Goal: Task Accomplishment & Management: Use online tool/utility

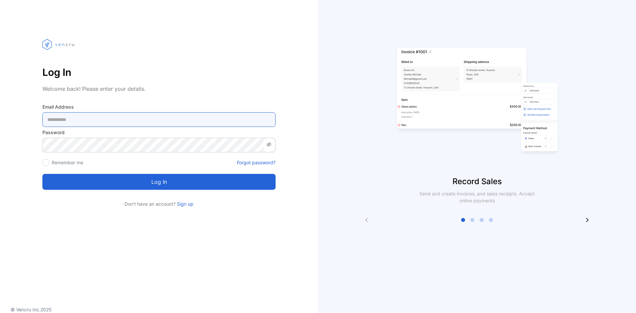
drag, startPoint x: 0, startPoint y: 0, endPoint x: 142, endPoint y: 124, distance: 188.6
click at [142, 124] on Address-inputemail "email" at bounding box center [158, 119] width 233 height 15
type Address-inputemail "**********"
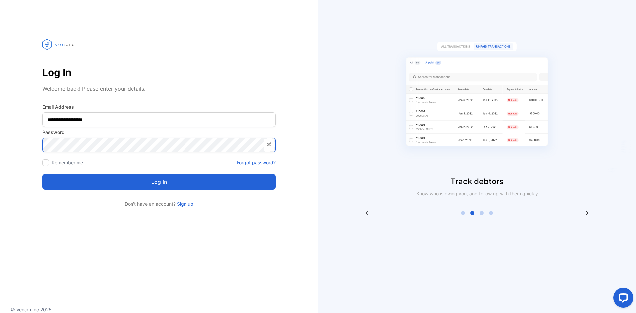
click at [42, 174] on button "Log in" at bounding box center [158, 182] width 233 height 16
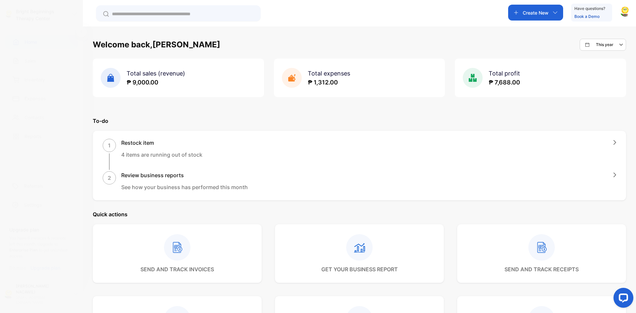
click at [544, 11] on p "Create New" at bounding box center [536, 12] width 26 height 7
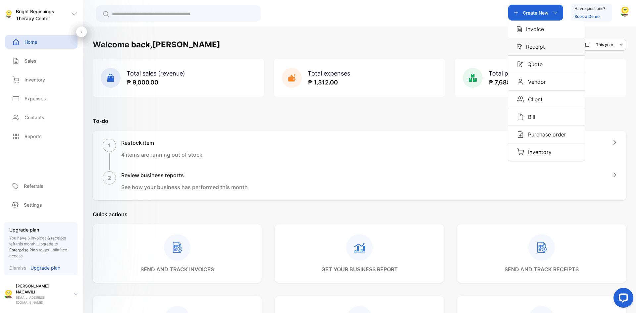
click at [536, 51] on div "Receipt" at bounding box center [546, 46] width 77 height 17
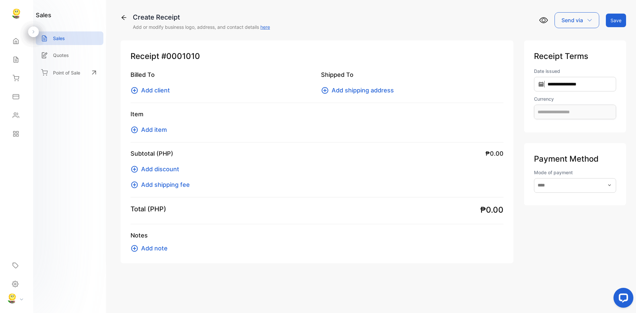
type input "**********"
click at [156, 88] on span "Add client" at bounding box center [155, 90] width 29 height 9
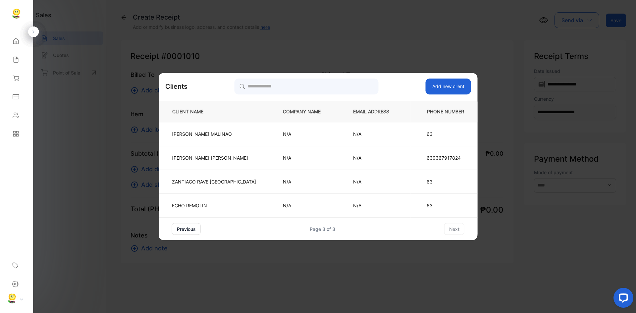
click at [191, 232] on button "previous" at bounding box center [186, 229] width 29 height 12
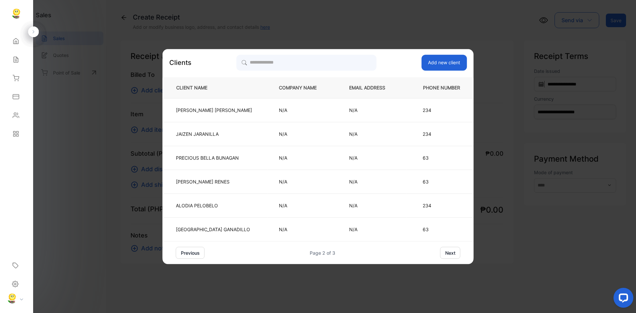
click at [192, 247] on button "previous" at bounding box center [190, 253] width 29 height 12
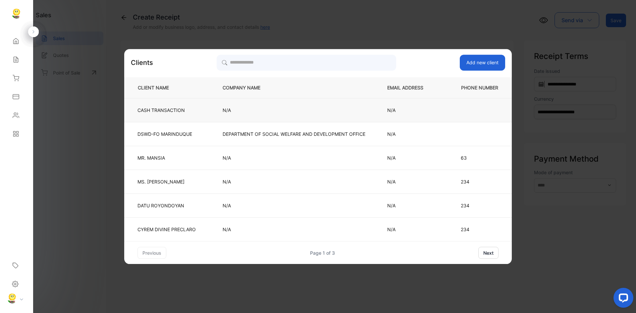
click at [186, 117] on td "CASH TRANSACTION" at bounding box center [168, 110] width 88 height 24
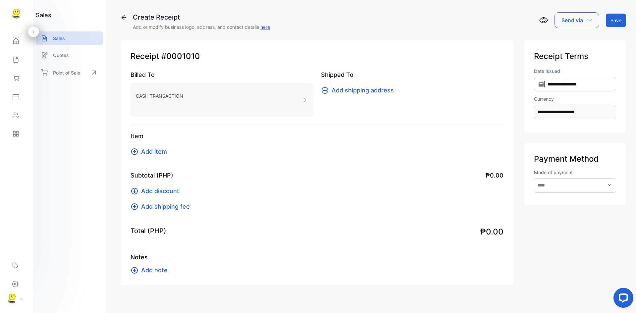
scroll to position [9, 0]
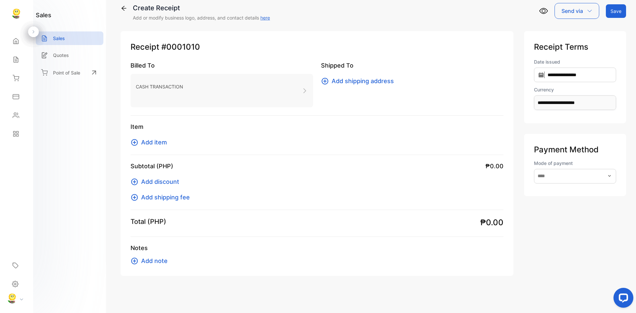
click at [151, 145] on span "Add item" at bounding box center [154, 142] width 26 height 9
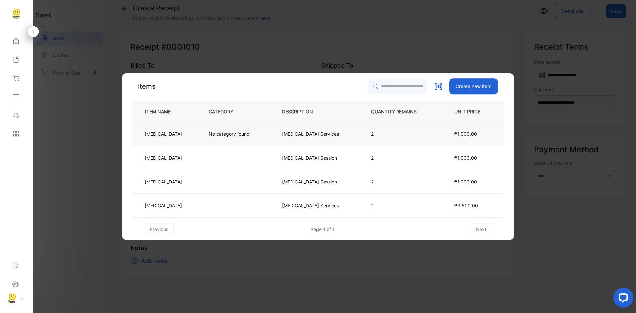
click at [211, 136] on p "No category found" at bounding box center [229, 134] width 41 height 7
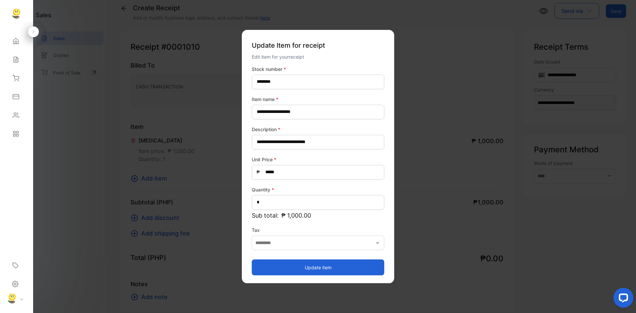
click at [317, 266] on button "Update item" at bounding box center [318, 268] width 133 height 16
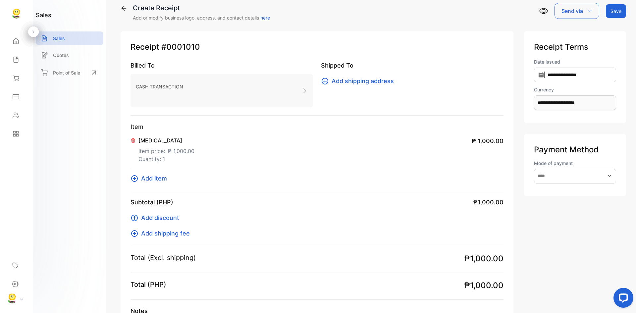
click at [613, 11] on button "Save" at bounding box center [616, 11] width 20 height 14
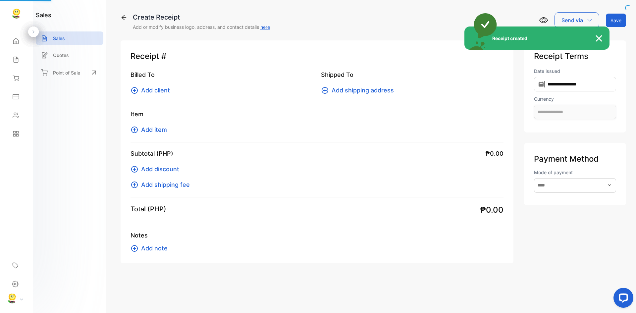
scroll to position [0, 0]
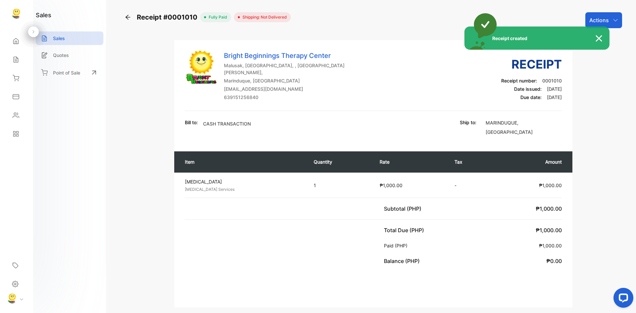
click at [611, 22] on div "Actions" at bounding box center [604, 20] width 37 height 16
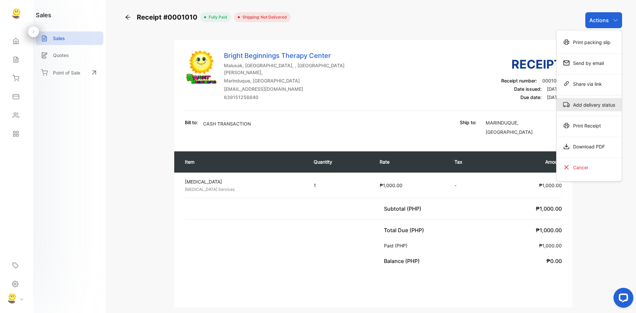
click at [581, 101] on div "Add delivery status" at bounding box center [589, 104] width 65 height 13
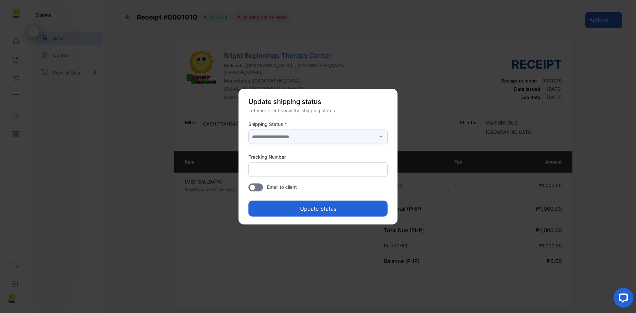
click at [357, 139] on input "text" at bounding box center [318, 137] width 139 height 15
drag, startPoint x: 269, startPoint y: 171, endPoint x: 273, endPoint y: 154, distance: 17.4
click at [273, 154] on ul "Delivered Shipped" at bounding box center [318, 162] width 139 height 33
click at [273, 154] on p "Delivered" at bounding box center [319, 154] width 131 height 7
type input "*********"
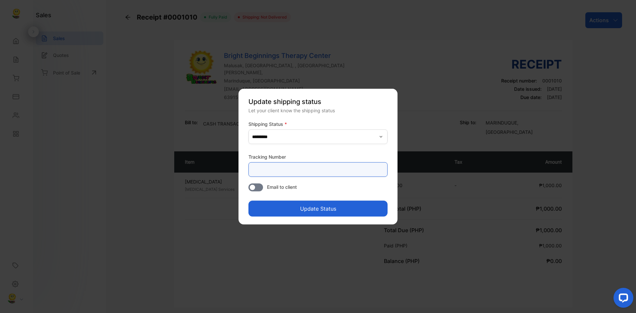
click at [311, 168] on Number-inputtracking "text" at bounding box center [318, 169] width 139 height 15
type Number-inputtracking "**********"
click at [325, 213] on button "Update Status" at bounding box center [318, 209] width 139 height 16
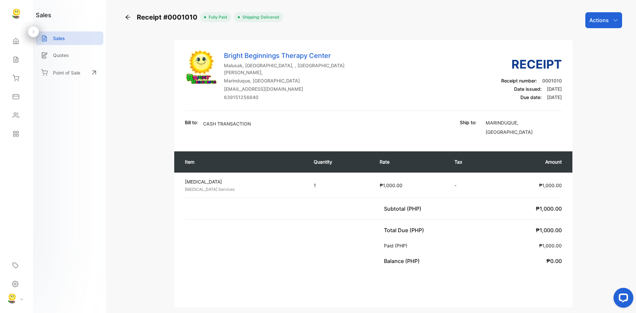
click at [603, 20] on p "Actions" at bounding box center [600, 20] width 20 height 8
click at [627, 82] on div "Receipt #0001010 fully paid Shipping: Delivered Actions Print packing slip Send…" at bounding box center [374, 156] width 526 height 313
click at [127, 17] on icon at bounding box center [128, 17] width 5 height 5
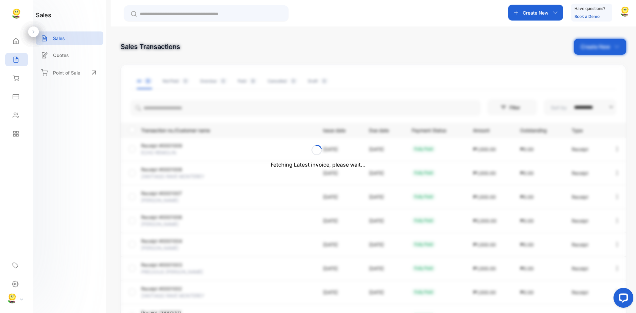
click at [542, 13] on div "Fetching Latest invoice, please wait..." at bounding box center [318, 156] width 636 height 313
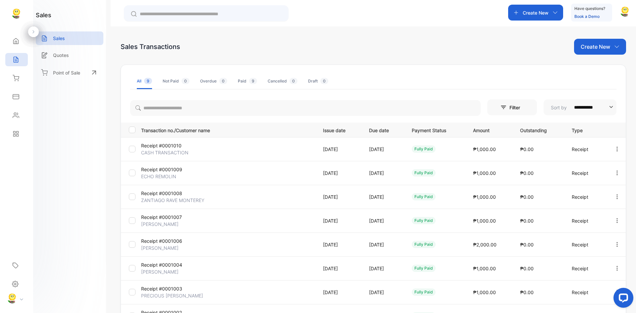
click at [601, 43] on p "Create New" at bounding box center [595, 47] width 29 height 8
click at [595, 91] on span "Receipt" at bounding box center [602, 89] width 17 height 7
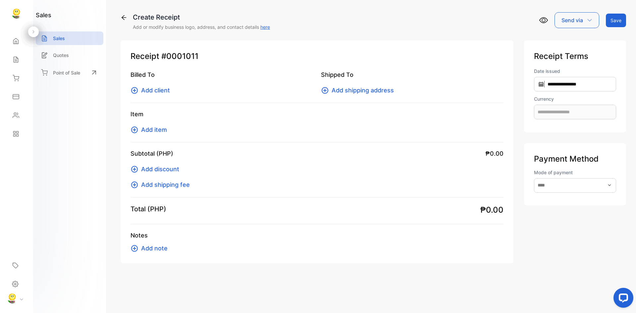
type input "**********"
click at [158, 89] on span "Add client" at bounding box center [155, 90] width 29 height 9
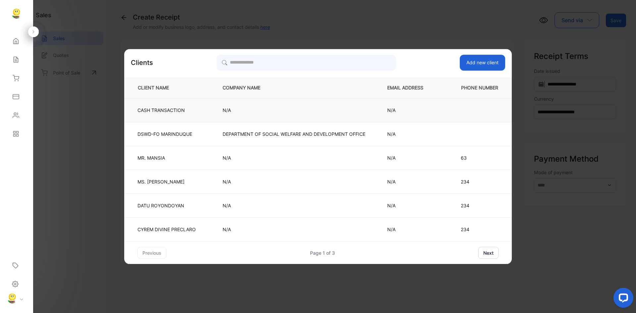
click at [202, 118] on td "CASH TRANSACTION" at bounding box center [168, 110] width 88 height 24
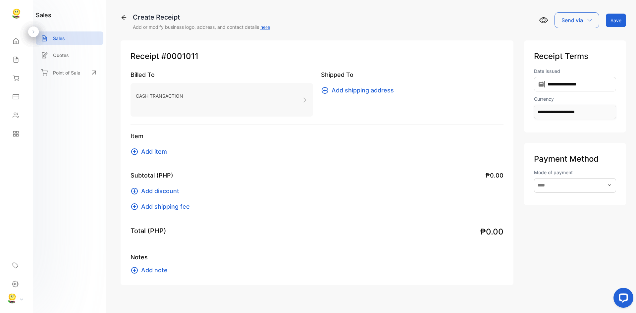
click at [160, 150] on span "Add item" at bounding box center [154, 151] width 26 height 9
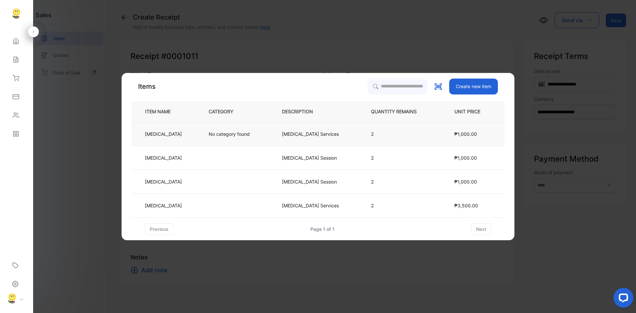
click at [244, 135] on p "No category found" at bounding box center [229, 134] width 41 height 7
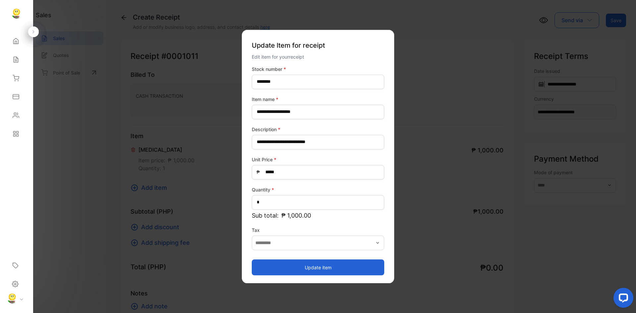
click at [315, 269] on button "Update item" at bounding box center [318, 268] width 133 height 16
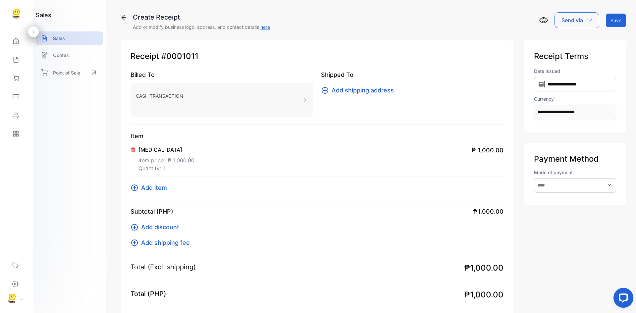
click at [611, 23] on button "Save" at bounding box center [616, 21] width 20 height 14
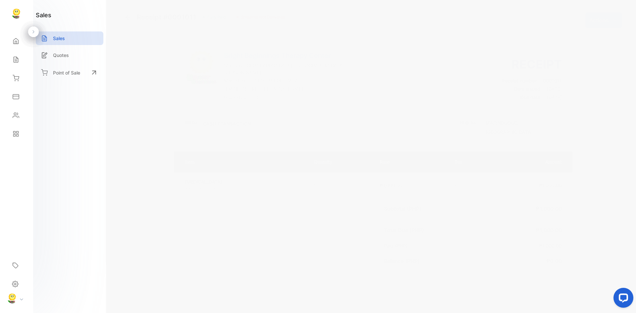
click at [611, 18] on div "Actions" at bounding box center [604, 20] width 37 height 16
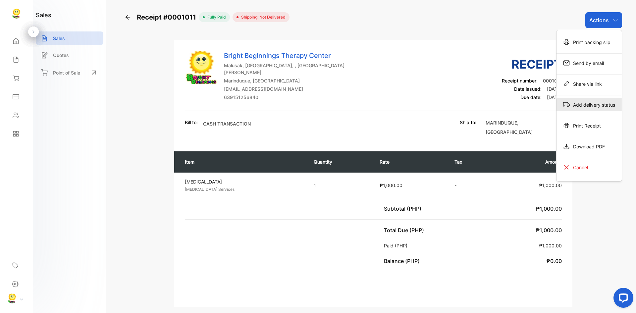
click at [587, 108] on div "Add delivery status" at bounding box center [589, 104] width 65 height 13
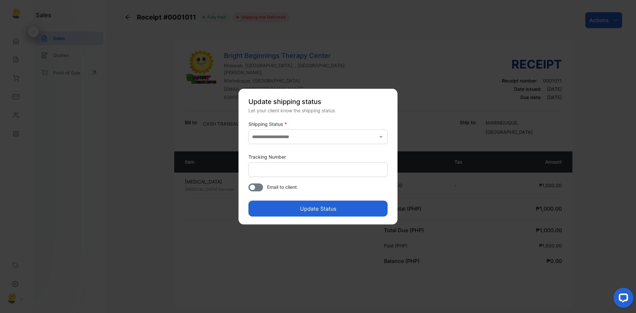
click at [379, 137] on icon "button" at bounding box center [381, 136] width 5 height 5
click at [260, 152] on p "Delivered" at bounding box center [319, 154] width 131 height 7
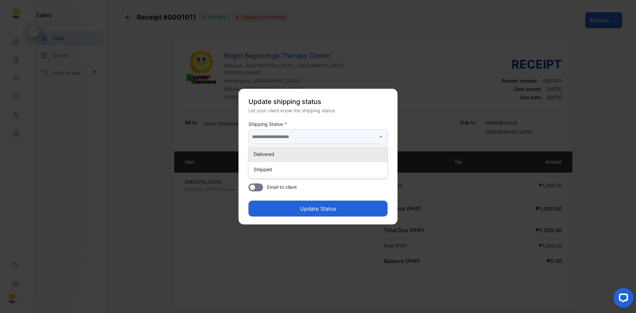
type input "*********"
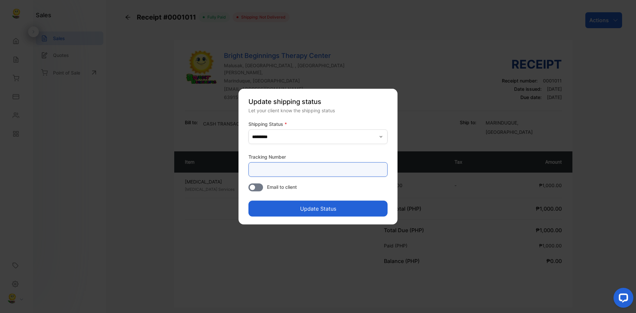
drag, startPoint x: 285, startPoint y: 172, endPoint x: 292, endPoint y: 175, distance: 7.4
click at [285, 172] on Number-inputtracking "text" at bounding box center [318, 169] width 139 height 15
type Number-inputtracking "**********"
click at [316, 206] on button "Update Status" at bounding box center [318, 209] width 139 height 16
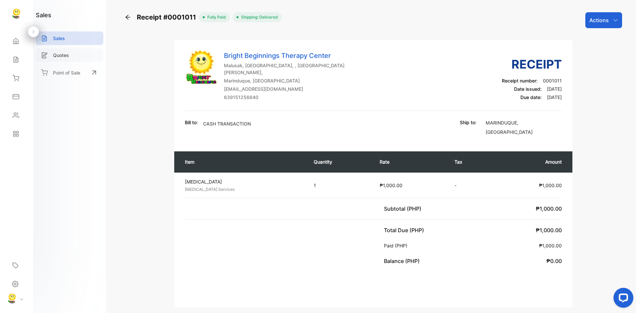
click at [52, 58] on div "Quotes" at bounding box center [70, 55] width 68 height 14
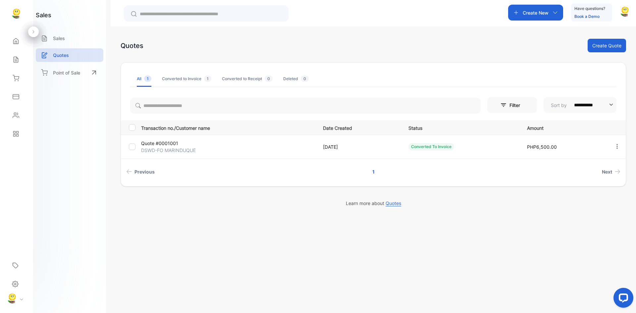
click at [445, 148] on div "Converted To Invoice" at bounding box center [432, 146] width 46 height 7
click at [167, 143] on p "Quote #0001001" at bounding box center [170, 143] width 58 height 7
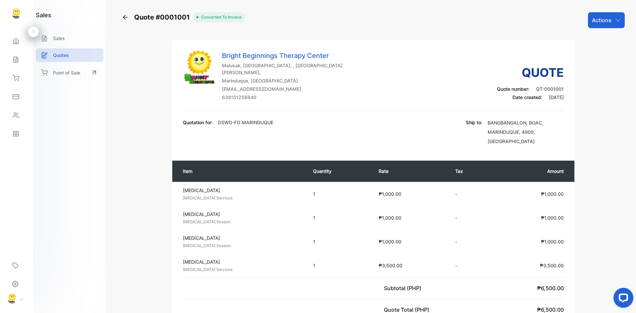
click at [31, 30] on icon at bounding box center [33, 31] width 5 height 5
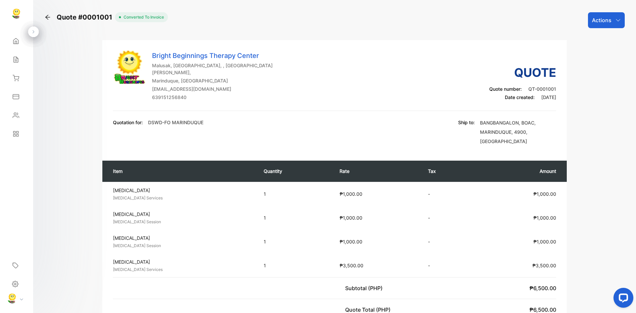
click at [51, 17] on div "Quote #0001001" at bounding box center [79, 17] width 71 height 10
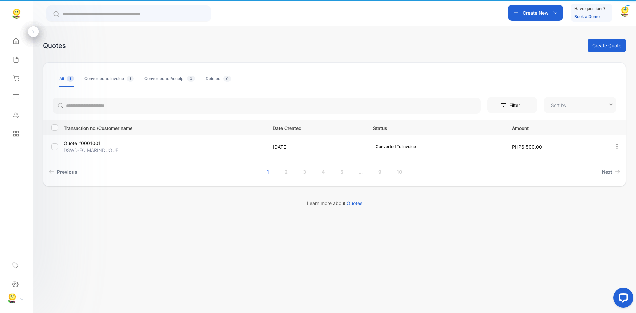
type input "**********"
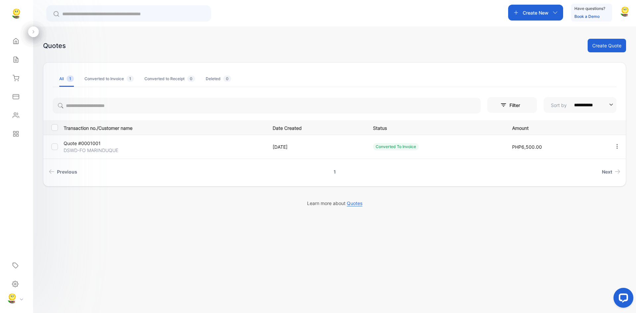
click at [337, 173] on link "1" at bounding box center [335, 172] width 18 height 12
click at [13, 47] on div "Home" at bounding box center [16, 40] width 23 height 13
